Goal: Find specific page/section: Find specific page/section

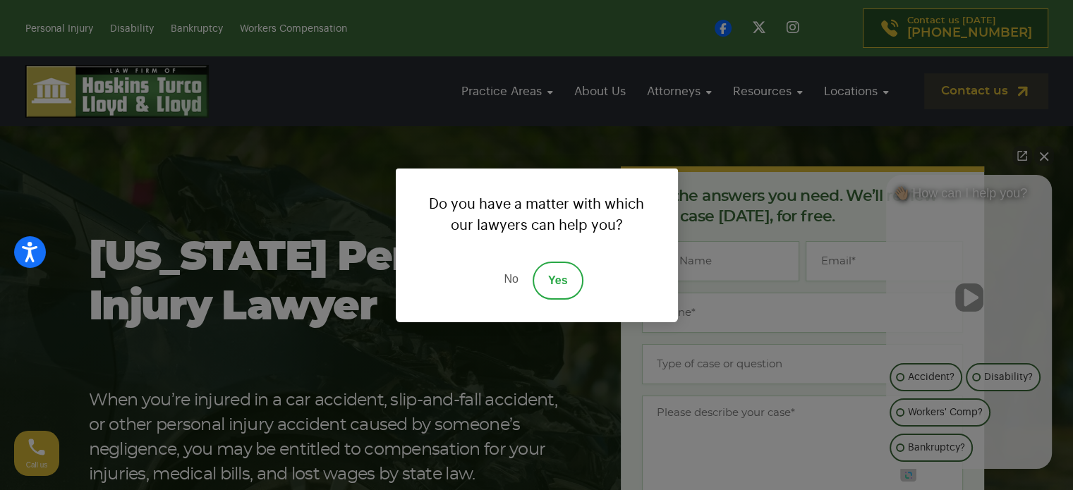
click at [509, 276] on link "No" at bounding box center [511, 281] width 42 height 38
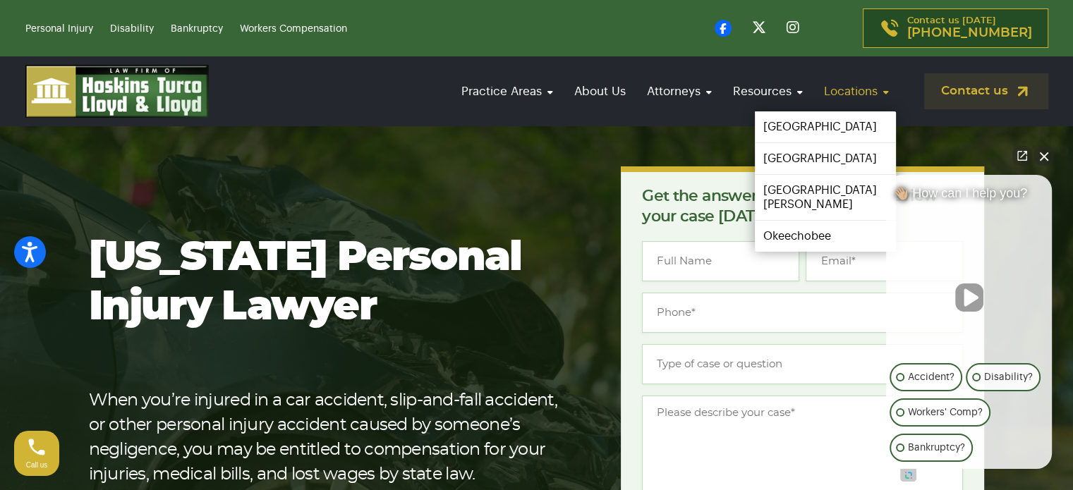
click at [844, 88] on link "Locations" at bounding box center [856, 91] width 79 height 40
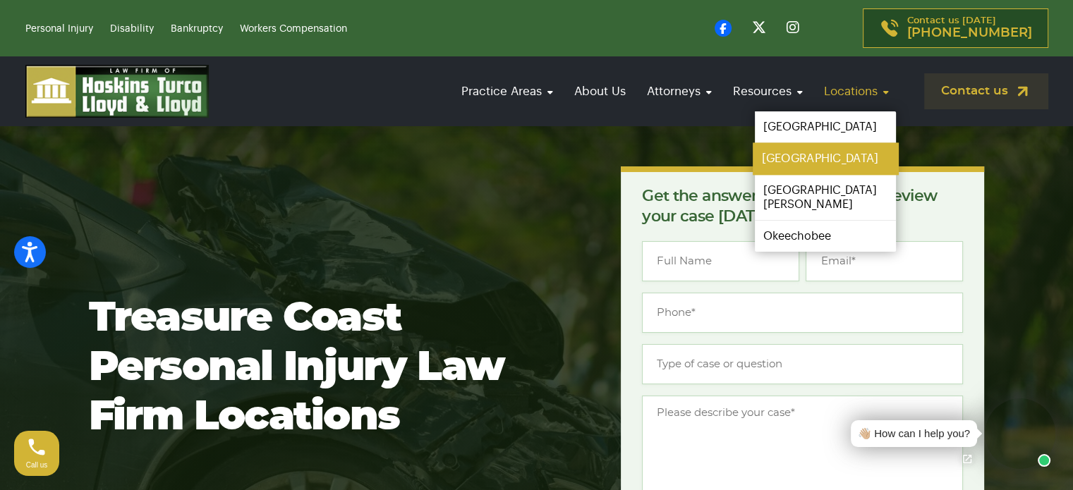
click at [821, 155] on link "[GEOGRAPHIC_DATA]" at bounding box center [825, 159] width 145 height 32
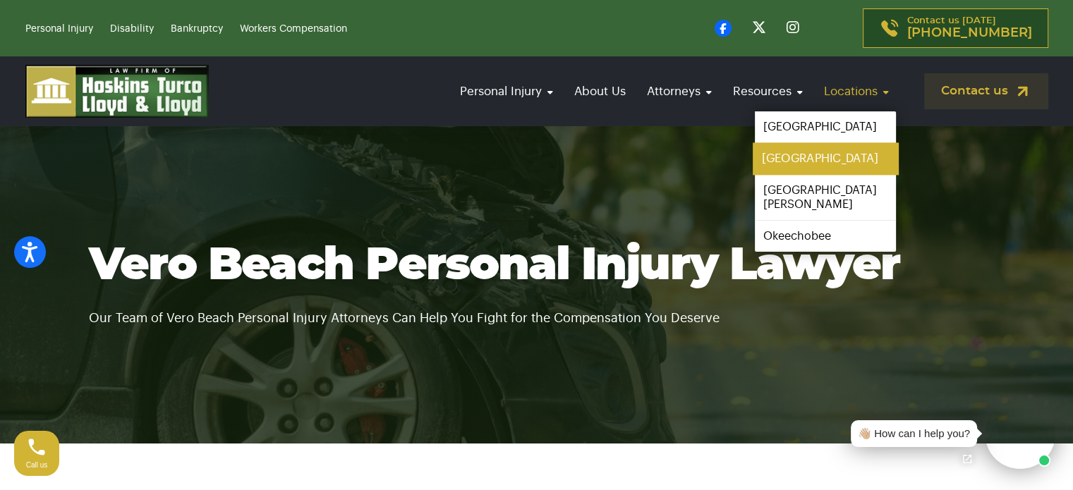
click at [820, 148] on link "[GEOGRAPHIC_DATA]" at bounding box center [825, 159] width 145 height 32
